Goal: Subscribe to service/newsletter

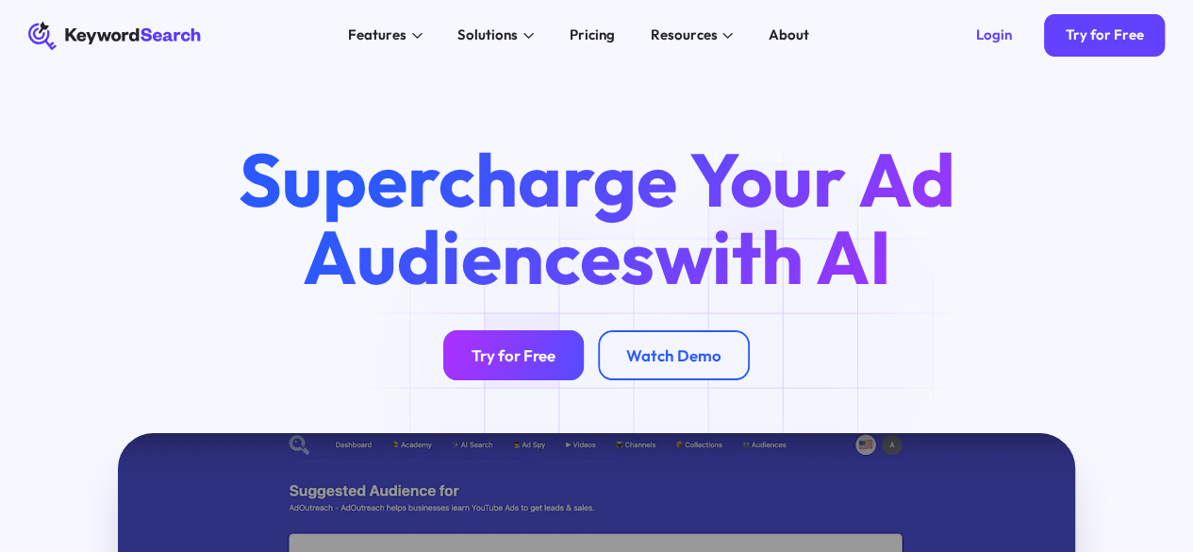
drag, startPoint x: 0, startPoint y: 0, endPoint x: 548, endPoint y: 369, distance: 660.2
click at [548, 365] on div "Try for Free" at bounding box center [513, 355] width 84 height 20
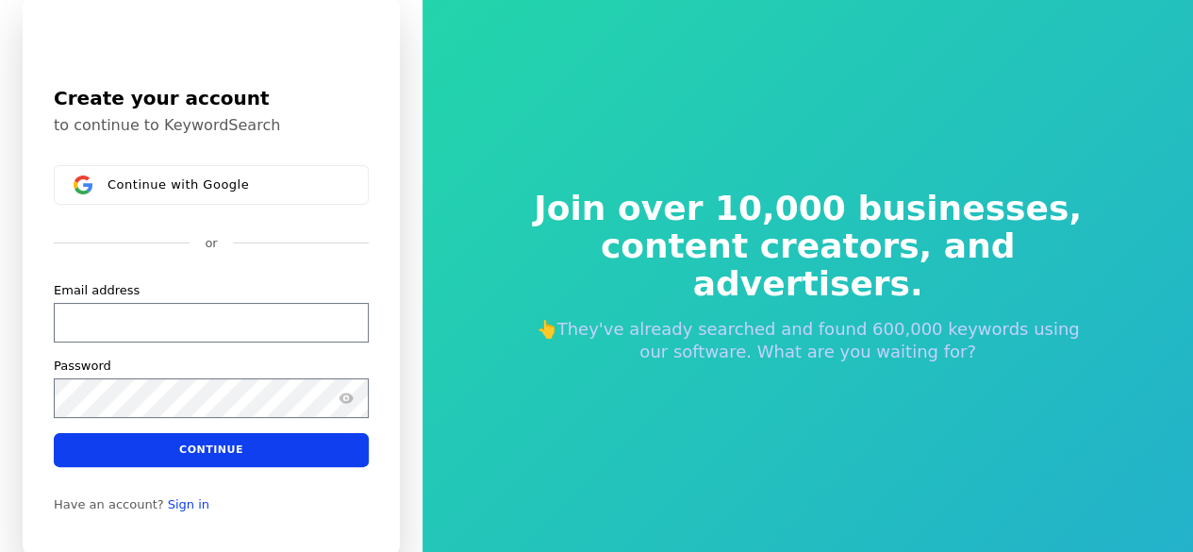
scroll to position [23, 0]
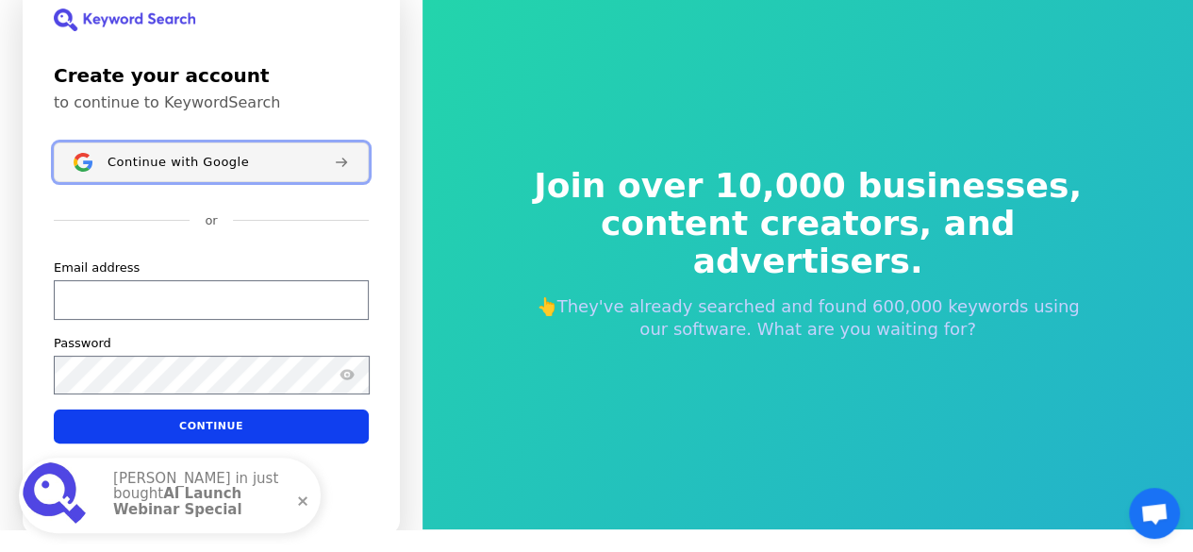
click at [185, 161] on span "Continue with Google" at bounding box center [177, 162] width 141 height 15
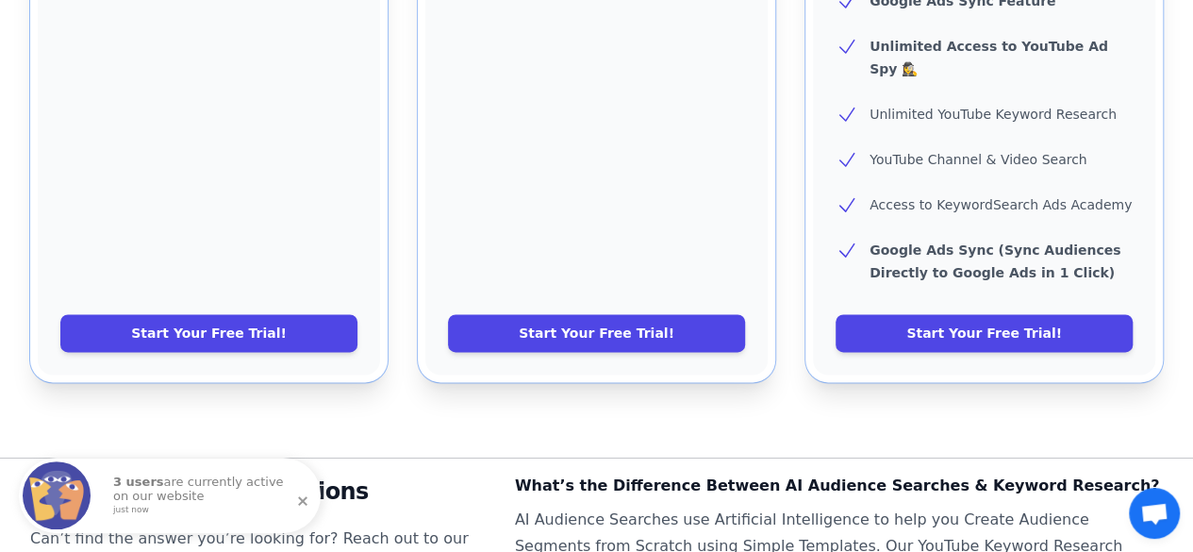
scroll to position [848, 0]
